Goal: Check status: Check status

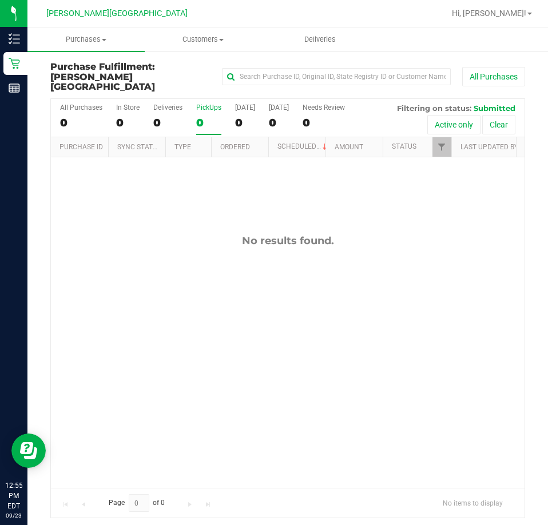
drag, startPoint x: 182, startPoint y: 217, endPoint x: 202, endPoint y: 141, distance: 78.6
click at [190, 212] on div "No results found." at bounding box center [287, 361] width 473 height 408
click at [200, 116] on div "0" at bounding box center [208, 122] width 25 height 13
click at [0, 0] on input "PickUps 0" at bounding box center [0, 0] width 0 height 0
click at [164, 105] on label "Deliveries 0" at bounding box center [167, 118] width 29 height 31
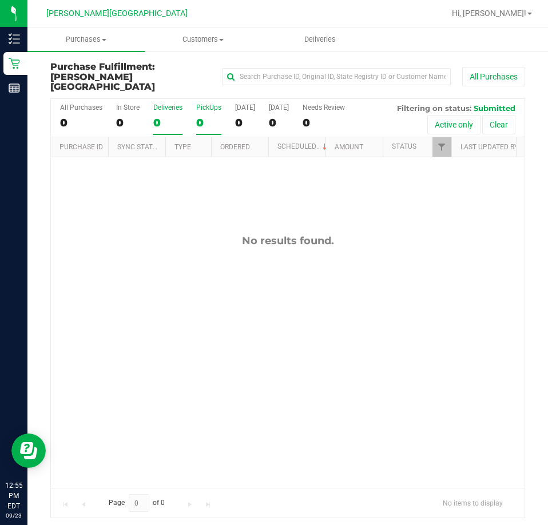
click at [0, 0] on input "Deliveries 0" at bounding box center [0, 0] width 0 height 0
click at [204, 103] on div "PickUps" at bounding box center [208, 107] width 25 height 8
click at [0, 0] on input "PickUps 0" at bounding box center [0, 0] width 0 height 0
click at [205, 103] on div "PickUps" at bounding box center [208, 107] width 25 height 8
click at [0, 0] on input "PickUps 0" at bounding box center [0, 0] width 0 height 0
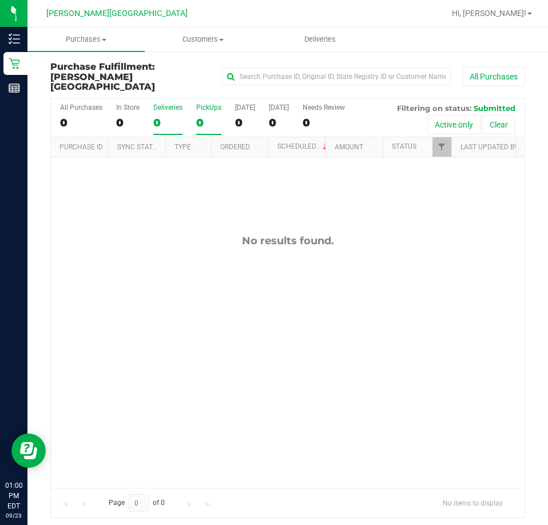
click at [168, 105] on label "Deliveries 0" at bounding box center [167, 118] width 29 height 31
click at [0, 0] on input "Deliveries 0" at bounding box center [0, 0] width 0 height 0
click at [200, 103] on label "PickUps 0" at bounding box center [208, 118] width 25 height 31
click at [0, 0] on input "PickUps 0" at bounding box center [0, 0] width 0 height 0
drag, startPoint x: 387, startPoint y: 241, endPoint x: 236, endPoint y: 160, distance: 171.1
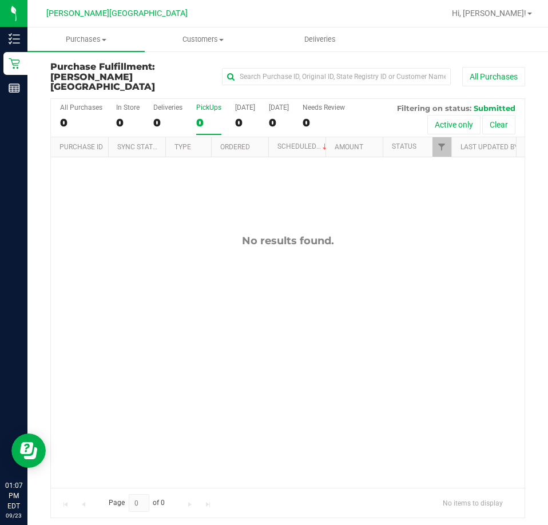
click at [384, 241] on div "No results found." at bounding box center [287, 361] width 473 height 408
click at [204, 104] on label "PickUps 0" at bounding box center [208, 118] width 25 height 31
click at [0, 0] on input "PickUps 0" at bounding box center [0, 0] width 0 height 0
click at [166, 116] on div "0" at bounding box center [167, 122] width 29 height 13
click at [0, 0] on input "Deliveries 0" at bounding box center [0, 0] width 0 height 0
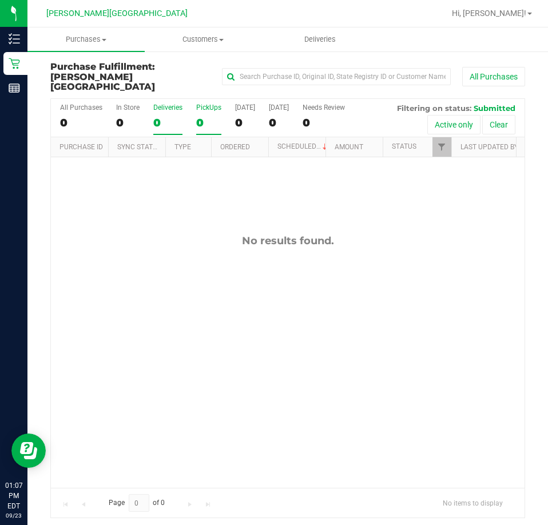
click at [206, 105] on label "PickUps 0" at bounding box center [208, 118] width 25 height 31
click at [0, 0] on input "PickUps 0" at bounding box center [0, 0] width 0 height 0
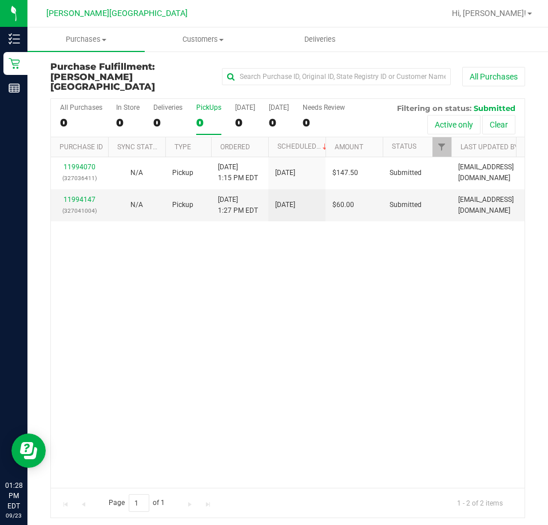
click at [317, 394] on div "11994070 (327036411) N/A Pickup [DATE] 1:15 PM EDT 9/23/2025 $147.50 Submitted …" at bounding box center [287, 322] width 473 height 330
